Goal: Transaction & Acquisition: Download file/media

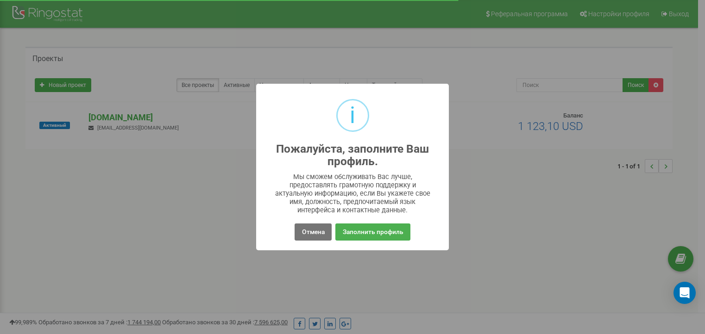
click at [320, 236] on button "Отмена" at bounding box center [313, 232] width 37 height 17
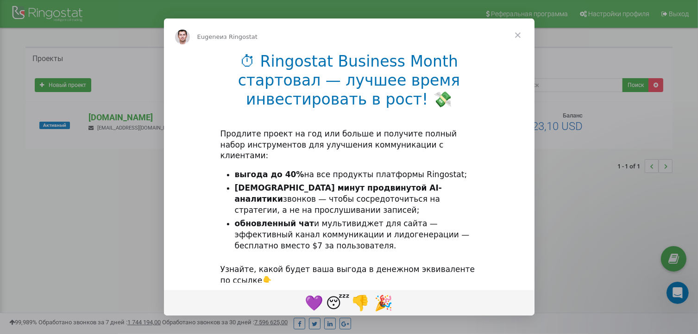
click at [519, 35] on span "Закрыть" at bounding box center [517, 35] width 33 height 33
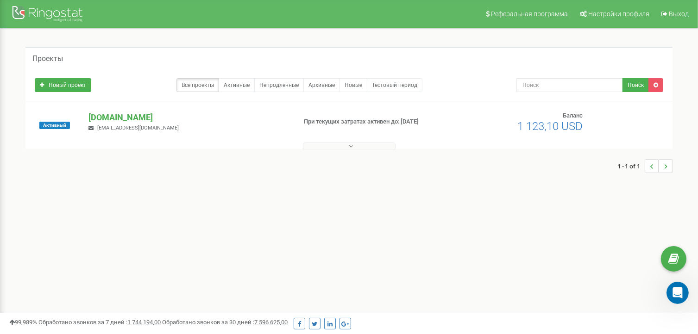
click at [349, 143] on icon at bounding box center [351, 146] width 4 height 6
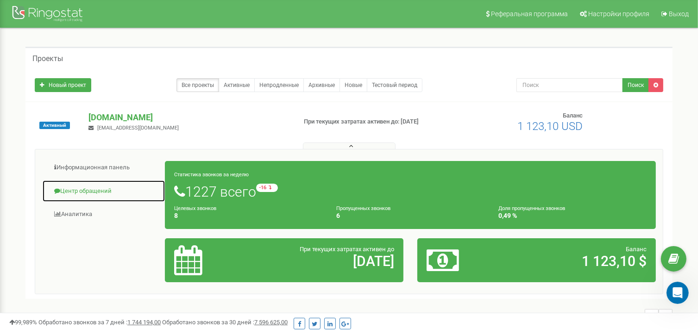
click at [117, 186] on link "Центр обращений" at bounding box center [103, 191] width 123 height 23
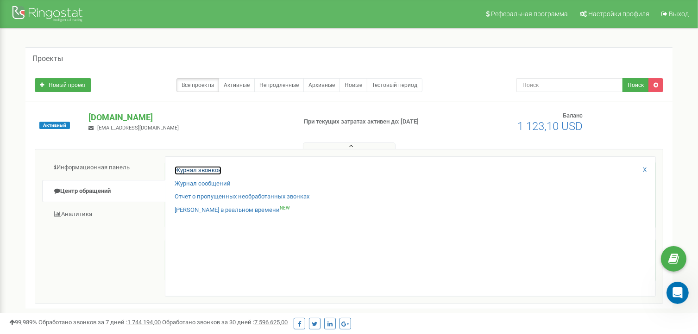
click at [188, 172] on link "Журнал звонков" at bounding box center [198, 170] width 47 height 9
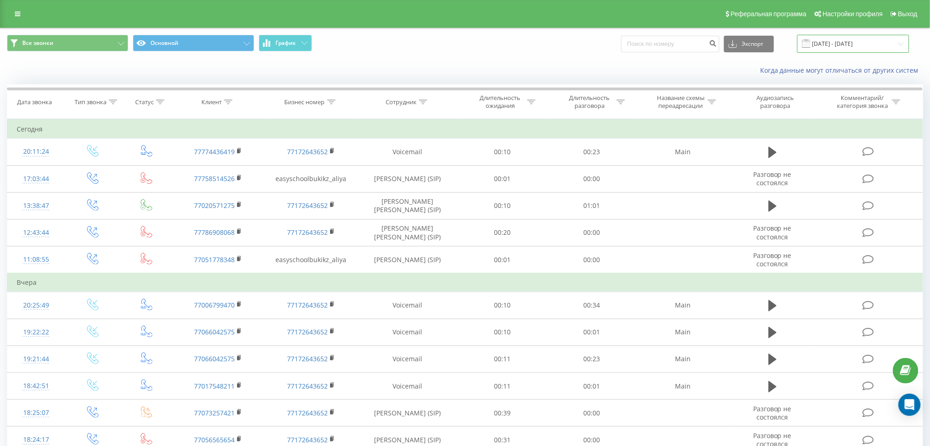
click at [848, 44] on input "[DATE] - [DATE]" at bounding box center [853, 44] width 112 height 18
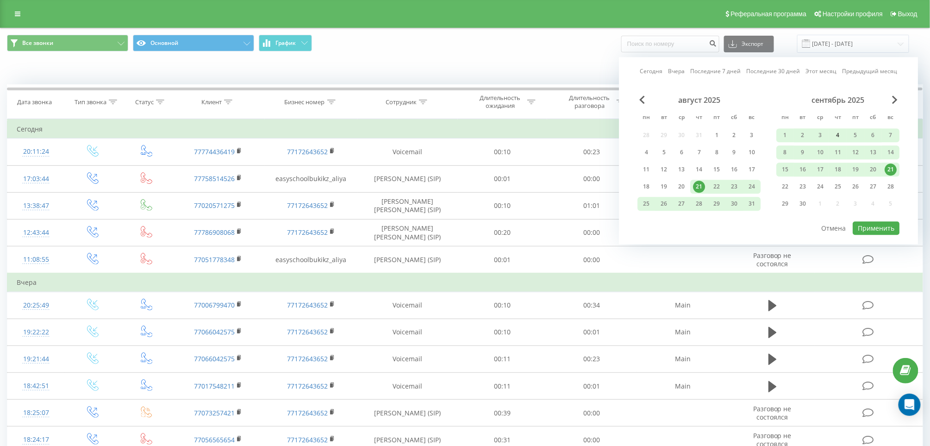
click at [835, 135] on div "4" at bounding box center [838, 135] width 12 height 12
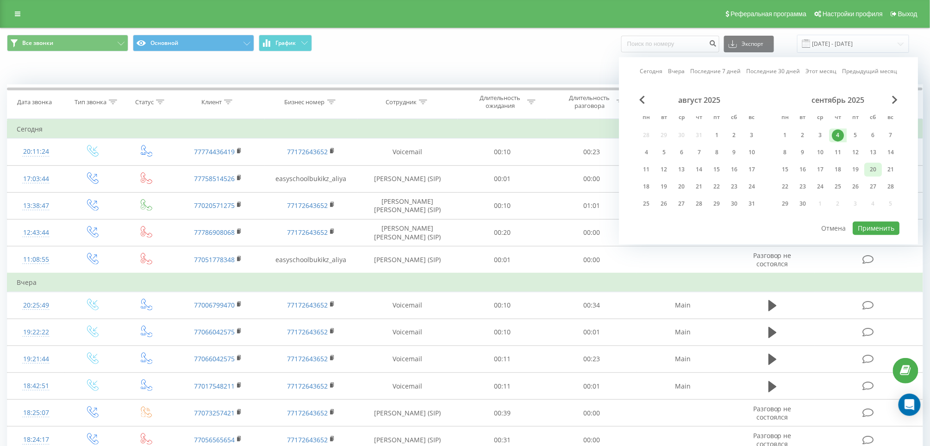
click at [877, 167] on div "20" at bounding box center [873, 169] width 12 height 12
click at [881, 227] on button "Применить" at bounding box center [876, 227] width 47 height 13
type input "[DATE] - [DATE]"
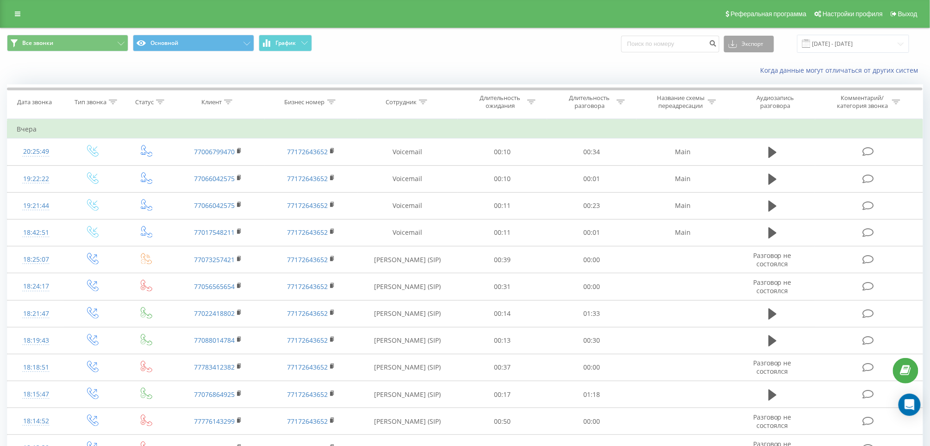
click at [762, 43] on button "Экспорт" at bounding box center [749, 44] width 50 height 17
click at [762, 98] on div ".xlsx" at bounding box center [749, 94] width 49 height 17
